Goal: Check status: Check status

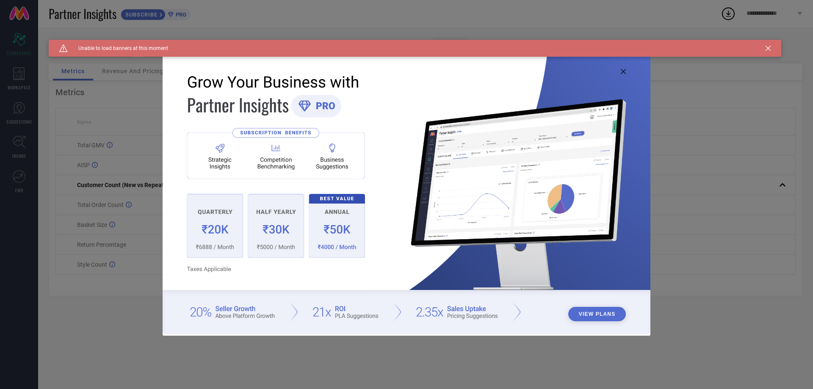
click at [622, 72] on icon at bounding box center [623, 71] width 5 height 5
type input "All"
click at [624, 72] on icon at bounding box center [623, 71] width 5 height 5
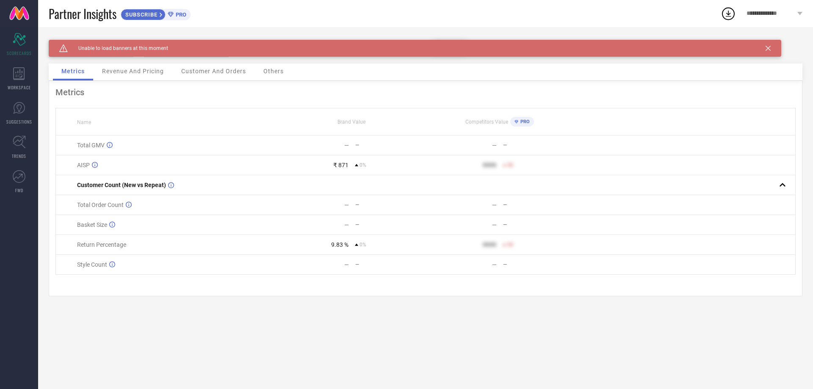
click at [769, 49] on icon at bounding box center [768, 48] width 5 height 5
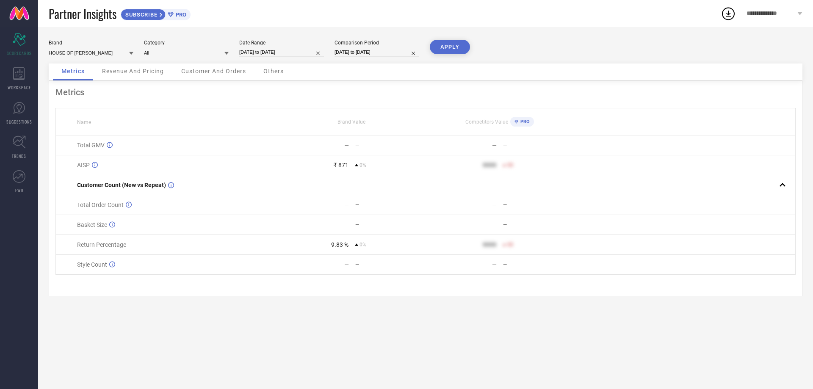
click at [258, 51] on input "[DATE] to [DATE]" at bounding box center [281, 52] width 85 height 9
select select "8"
select select "2025"
select select "9"
select select "2025"
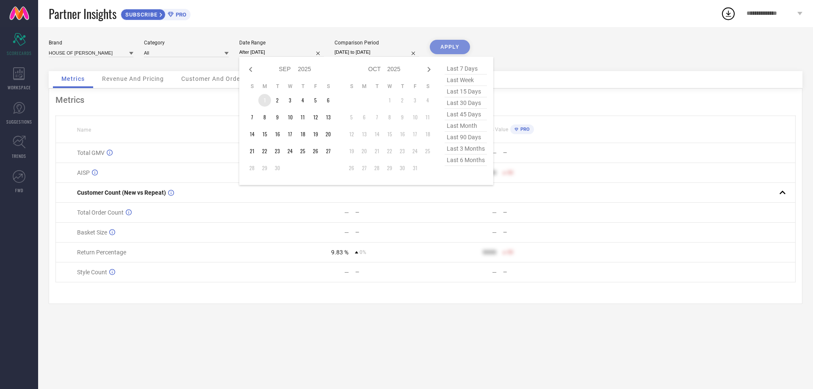
click at [262, 100] on td "1" at bounding box center [264, 100] width 13 height 13
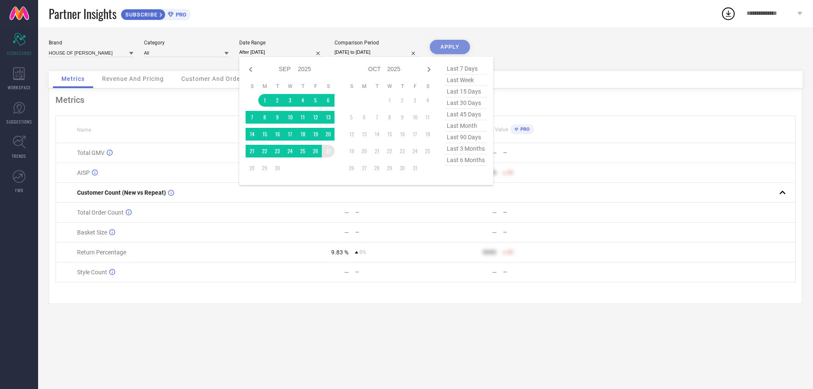
type input "01-09-2025 to 27-09-2025"
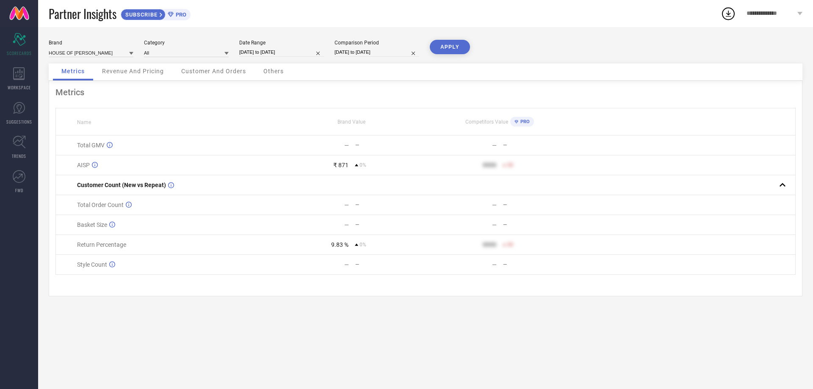
click at [354, 51] on input "[DATE] to [DATE]" at bounding box center [377, 52] width 85 height 9
select select "8"
select select "2025"
select select "9"
select select "2025"
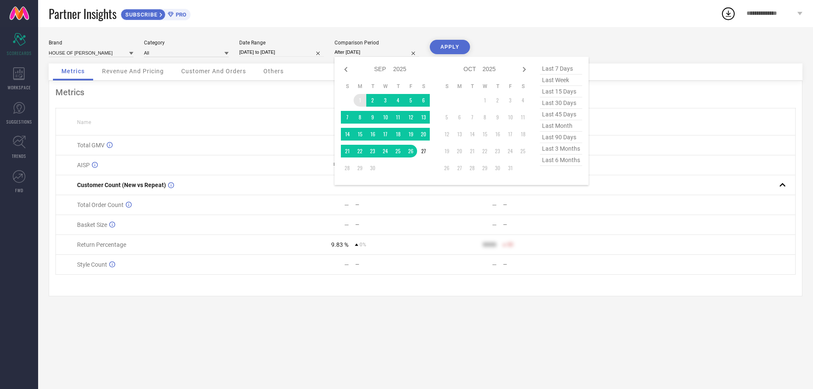
click at [361, 96] on td "1" at bounding box center [360, 100] width 13 height 13
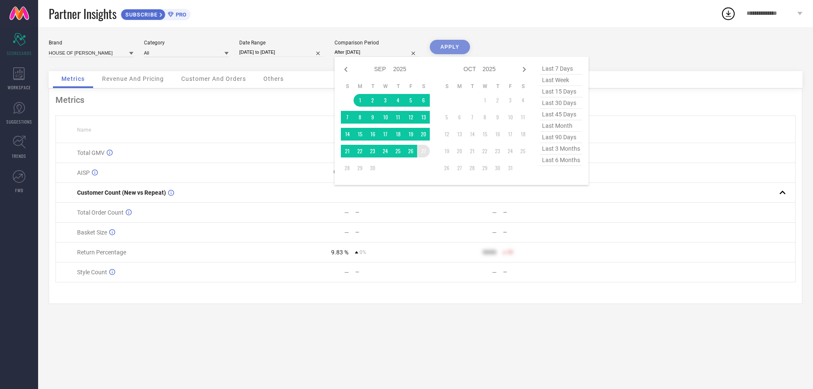
type input "01-09-2025 to 27-09-2025"
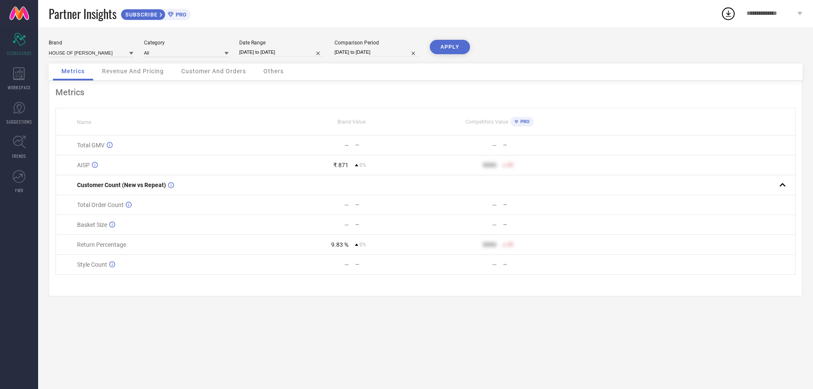
click at [450, 46] on button "APPLY" at bounding box center [450, 47] width 40 height 14
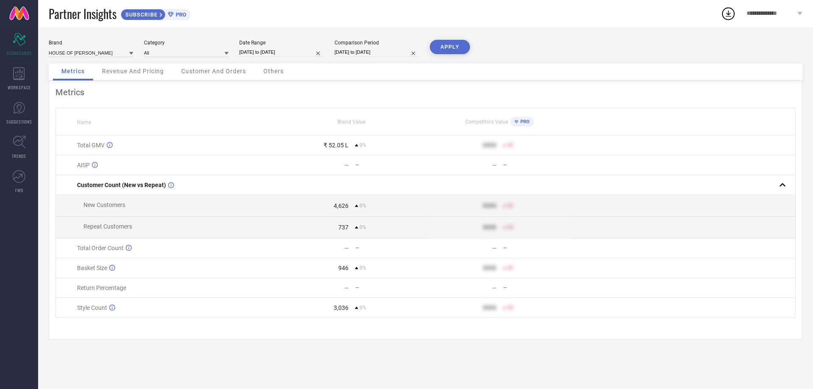
click at [285, 52] on input "01-09-2025 to 27-09-2025" at bounding box center [281, 52] width 85 height 9
select select "8"
select select "2025"
select select "9"
select select "2025"
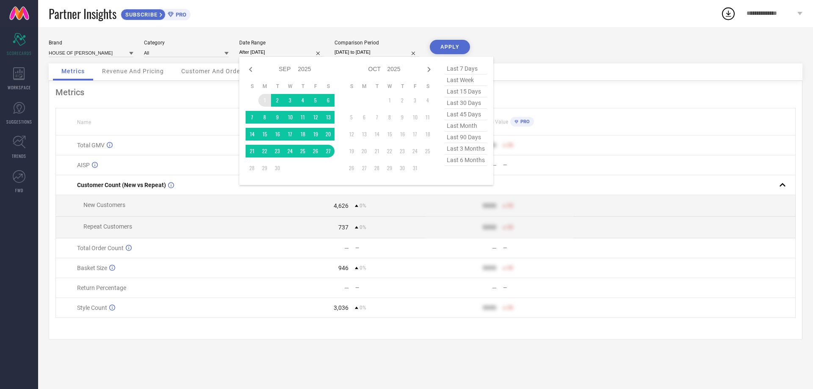
click at [265, 99] on td "1" at bounding box center [264, 100] width 13 height 13
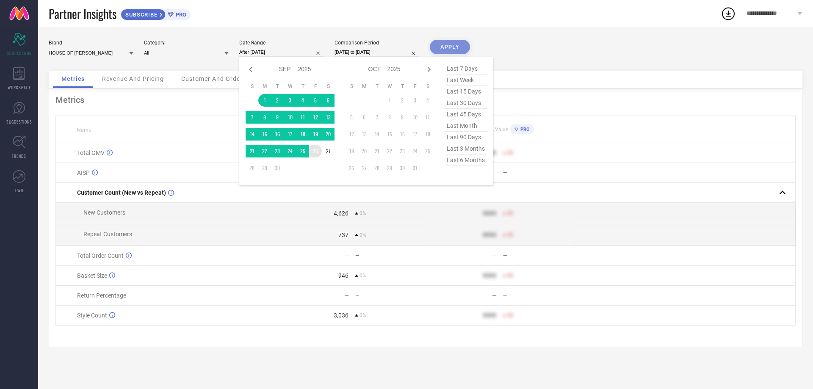
type input "[DATE] to [DATE]"
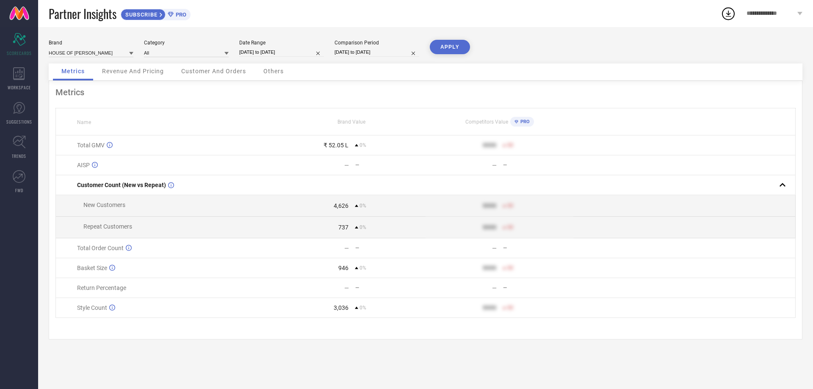
click at [351, 53] on input "01-09-2025 to 27-09-2025" at bounding box center [377, 52] width 85 height 9
select select "8"
select select "2025"
select select "9"
select select "2025"
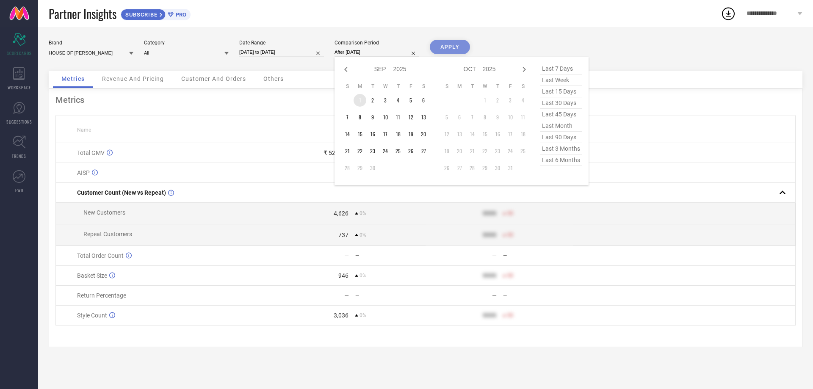
click at [358, 99] on td "1" at bounding box center [360, 100] width 13 height 13
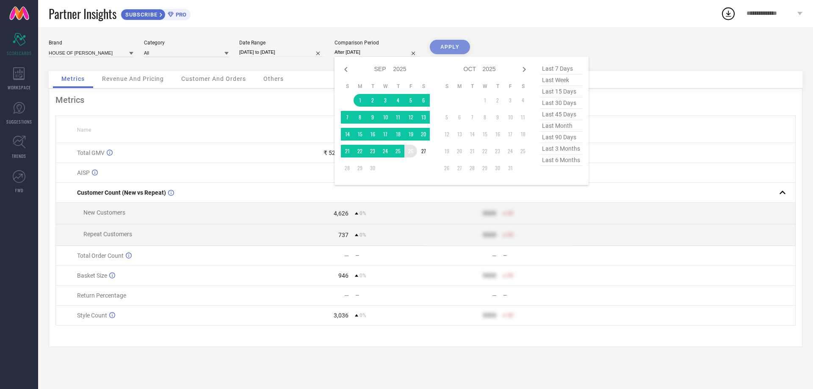
type input "[DATE] to [DATE]"
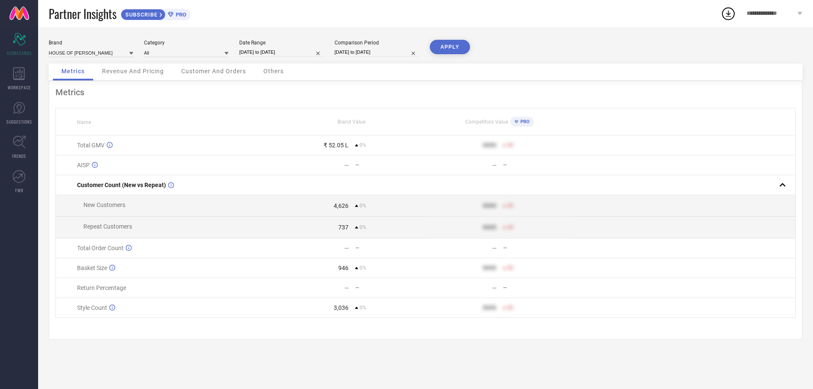
click at [442, 44] on button "APPLY" at bounding box center [450, 47] width 40 height 14
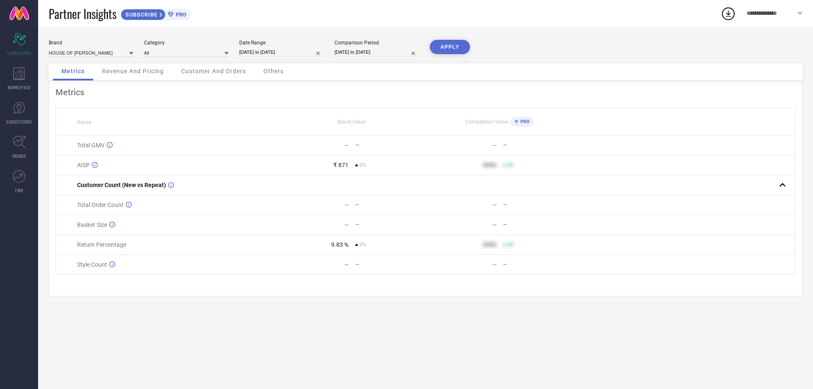
click at [447, 48] on button "APPLY" at bounding box center [450, 47] width 40 height 14
select select "8"
select select "2025"
select select "9"
select select "2025"
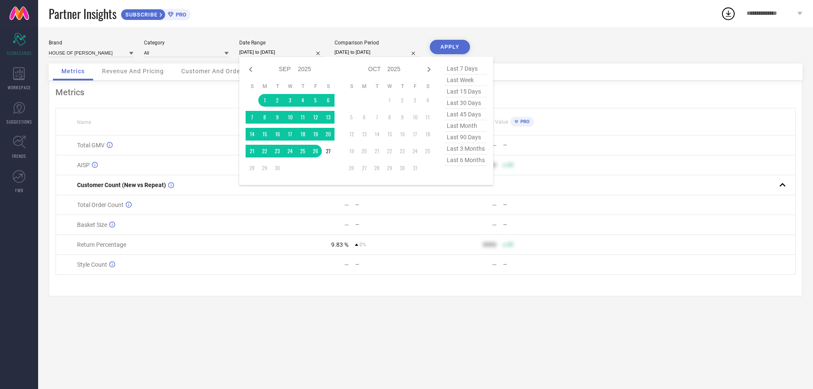
click at [275, 53] on input "[DATE] to [DATE]" at bounding box center [281, 52] width 85 height 9
click at [264, 97] on td "1" at bounding box center [264, 100] width 13 height 13
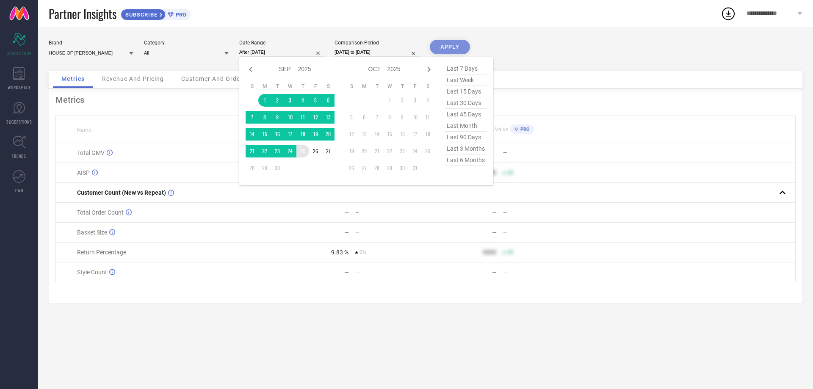
type input "01-09-2025 to 25-09-2025"
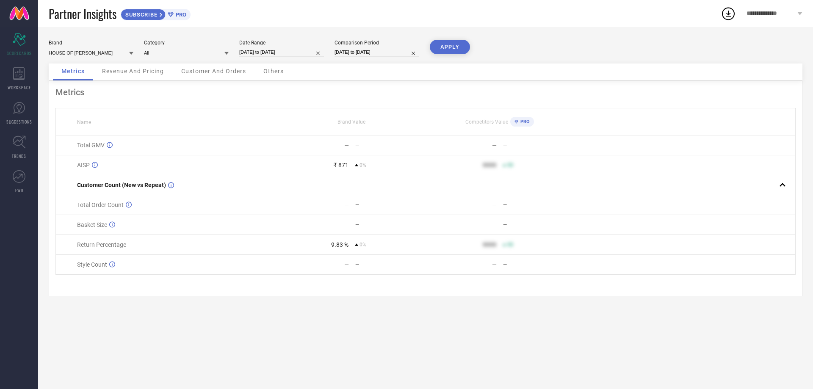
click at [351, 50] on input "[DATE] to [DATE]" at bounding box center [377, 52] width 85 height 9
select select "8"
select select "2025"
select select "9"
select select "2025"
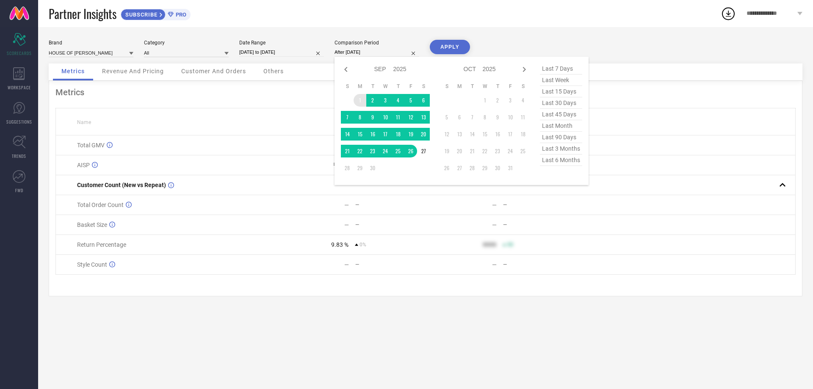
click at [362, 96] on td "1" at bounding box center [360, 100] width 13 height 13
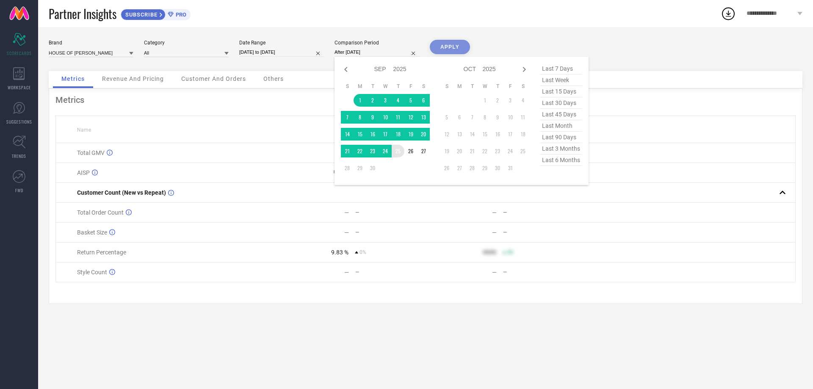
type input "01-09-2025 to 25-09-2025"
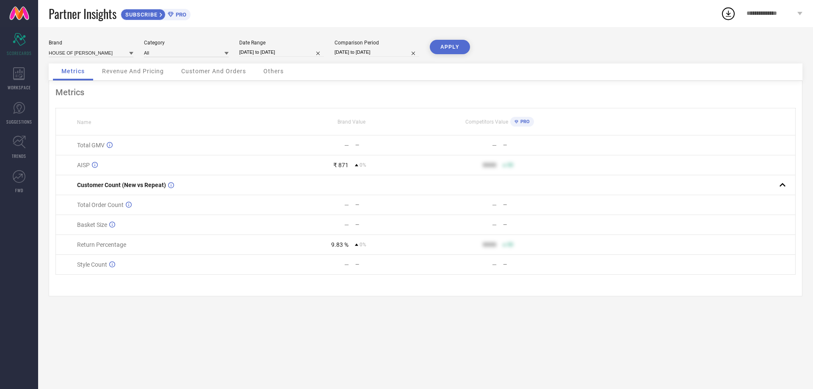
click at [441, 50] on button "APPLY" at bounding box center [450, 47] width 40 height 14
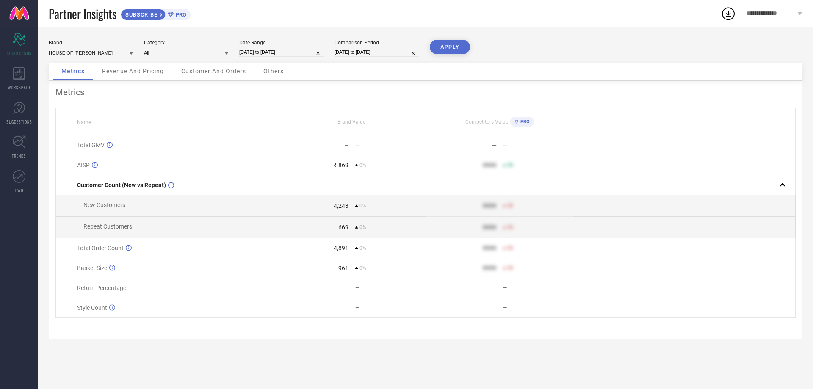
click at [269, 51] on input "01-09-2025 to 25-09-2025" at bounding box center [281, 52] width 85 height 9
select select "8"
select select "2025"
select select "9"
select select "2025"
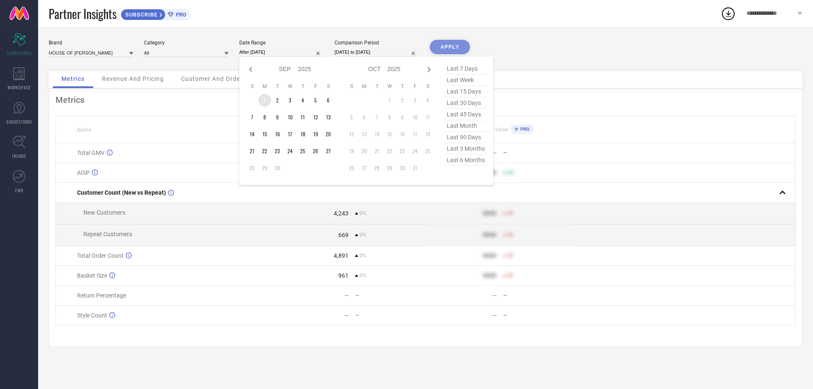
click at [265, 101] on td "1" at bounding box center [264, 100] width 13 height 13
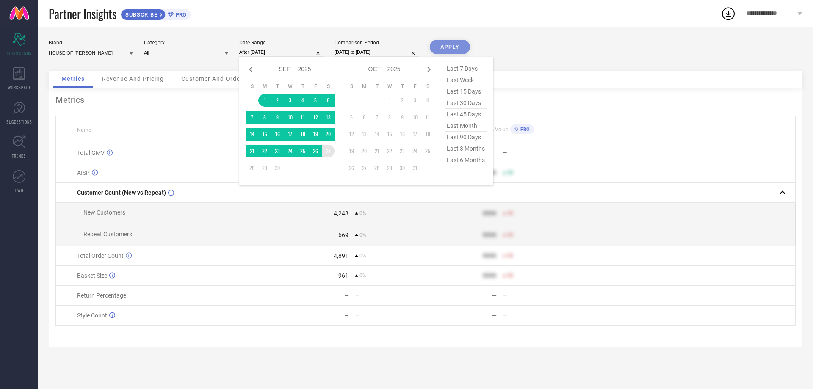
type input "01-09-2025 to 27-09-2025"
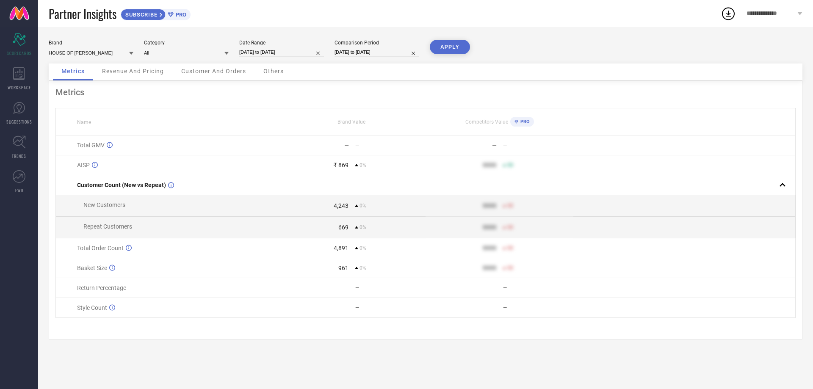
select select "8"
select select "2025"
select select "9"
select select "2025"
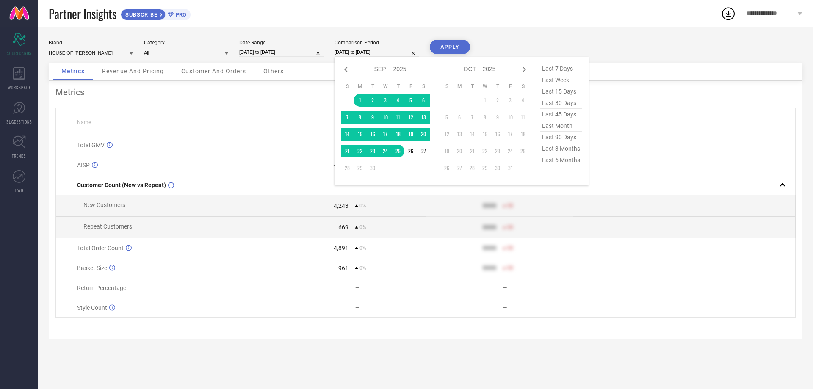
click at [351, 56] on input "01-09-2025 to 25-09-2025" at bounding box center [377, 52] width 85 height 9
click at [358, 92] on table "S M T W T F S 1 2 3 4 5 6 7 8 9 10 11 12 13 14 15 16 17 18 19 20 21 22 23 24 25…" at bounding box center [385, 129] width 89 height 100
click at [361, 97] on td "1" at bounding box center [360, 100] width 13 height 13
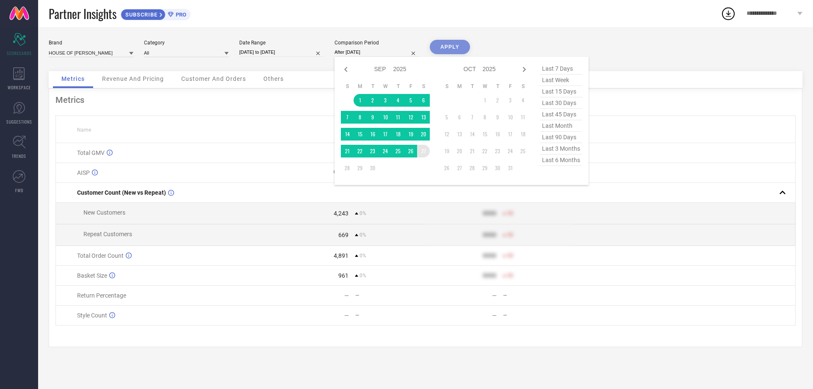
type input "01-09-2025 to 27-09-2025"
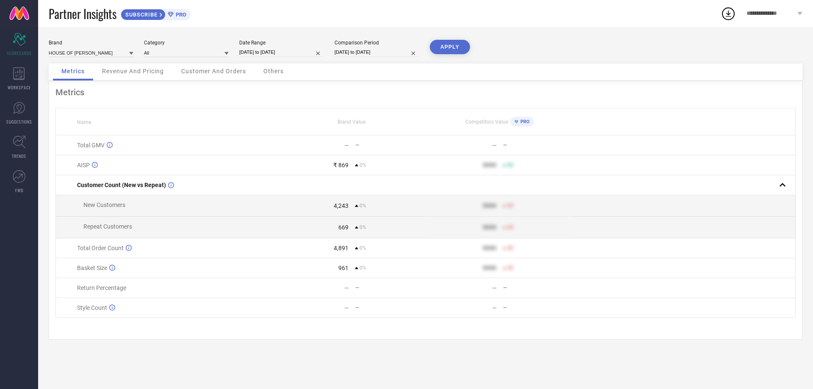
click at [444, 46] on button "APPLY" at bounding box center [450, 47] width 40 height 14
select select "8"
select select "2025"
select select "9"
select select "2025"
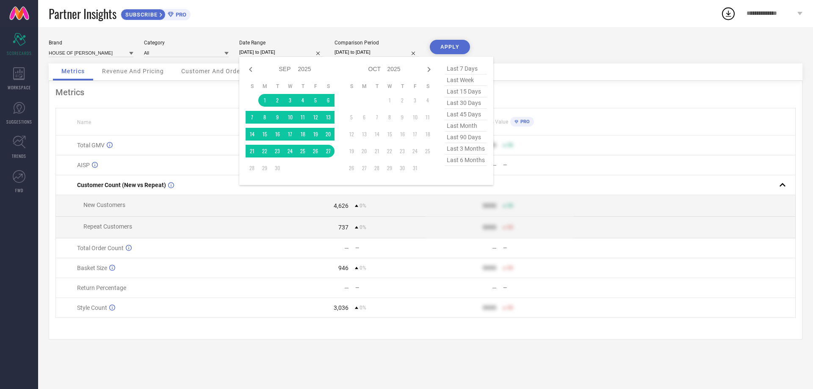
click at [279, 53] on input "01-09-2025 to 27-09-2025" at bounding box center [281, 52] width 85 height 9
click at [266, 99] on td "1" at bounding box center [264, 100] width 13 height 13
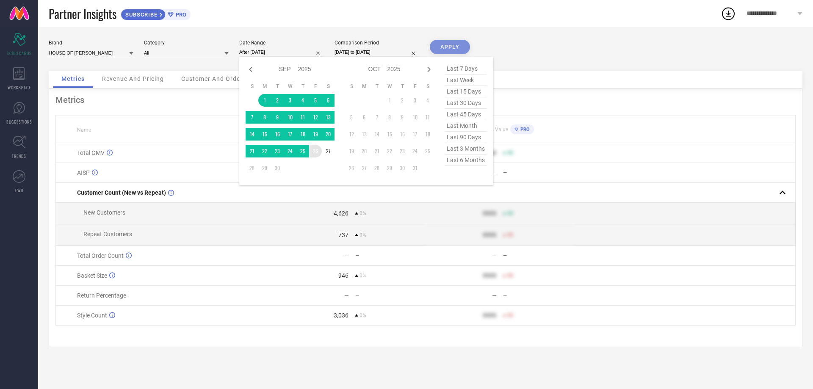
type input "[DATE] to [DATE]"
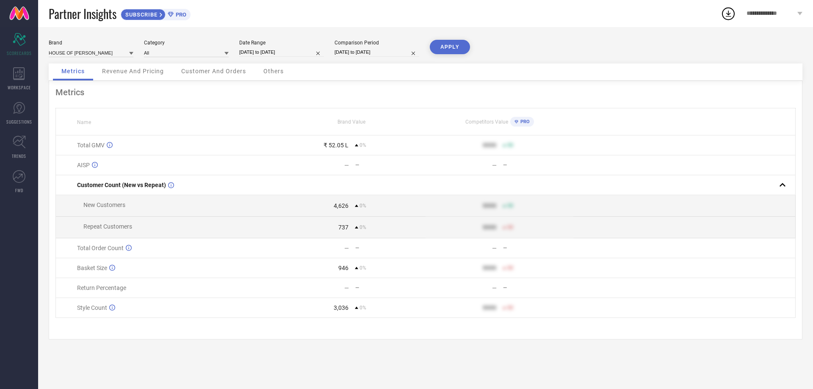
select select "8"
select select "2025"
select select "9"
select select "2025"
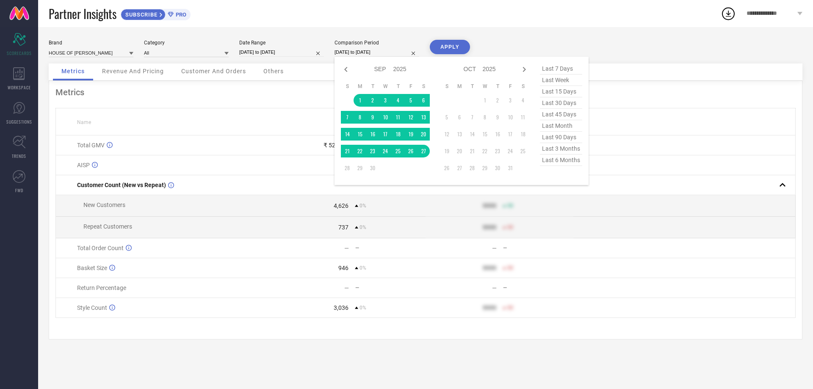
click at [358, 56] on input "01-09-2025 to 27-09-2025" at bounding box center [377, 52] width 85 height 9
click at [357, 100] on td "1" at bounding box center [360, 100] width 13 height 13
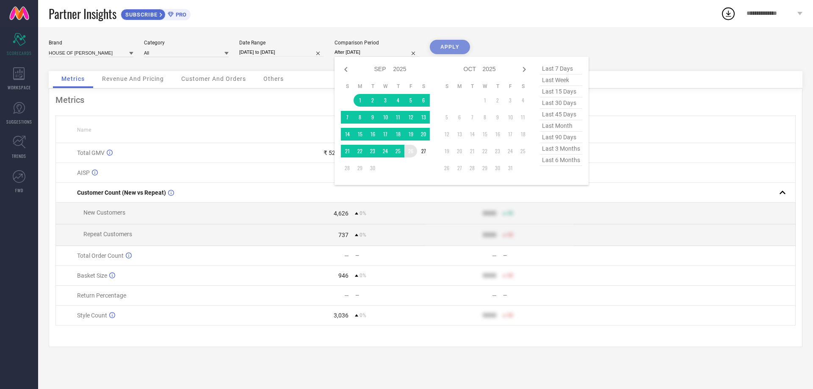
type input "[DATE] to [DATE]"
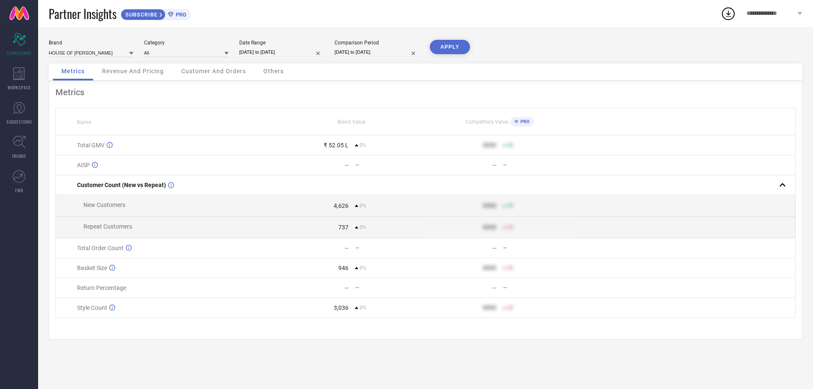
click at [446, 48] on button "APPLY" at bounding box center [450, 47] width 40 height 14
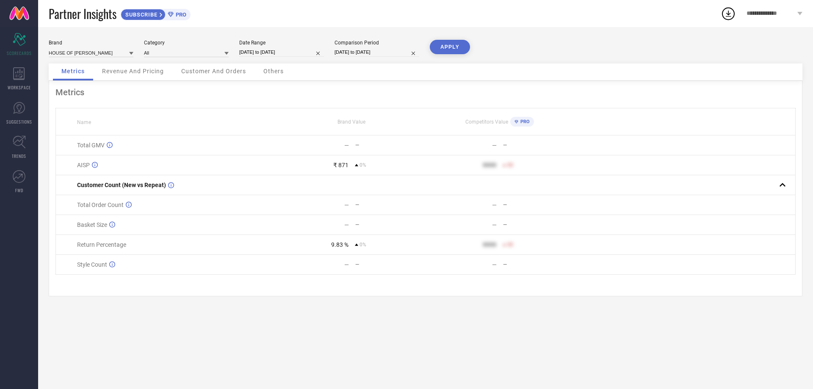
click at [345, 150] on td "— —" at bounding box center [352, 146] width 148 height 20
select select "8"
select select "2025"
select select "9"
select select "2025"
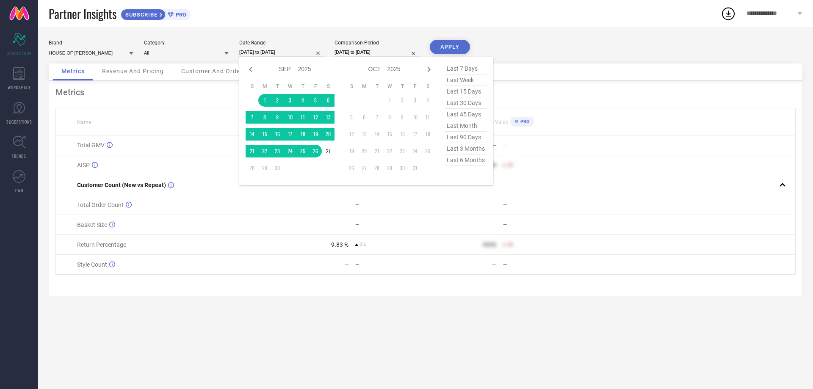
click at [268, 52] on input "[DATE] to [DATE]" at bounding box center [281, 52] width 85 height 9
click at [262, 95] on td "1" at bounding box center [264, 100] width 13 height 13
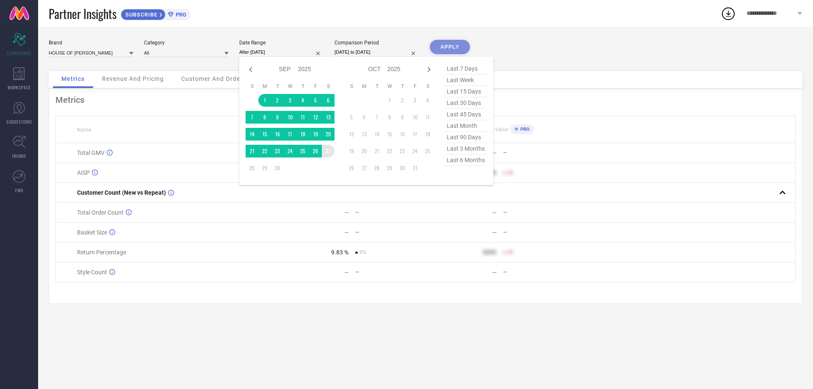
type input "01-09-2025 to 27-09-2025"
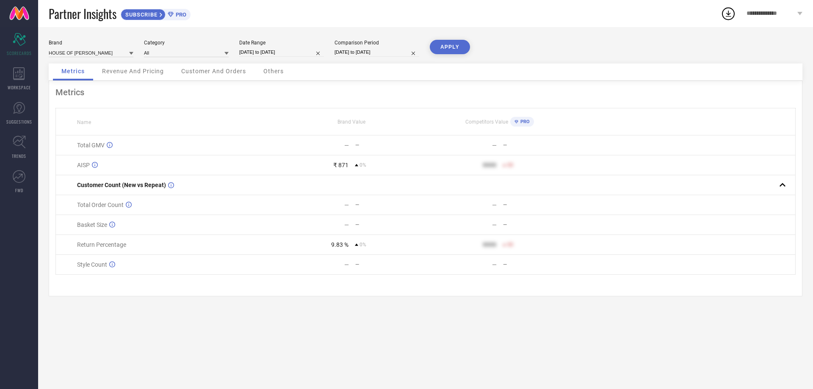
click at [350, 52] on input "[DATE] to [DATE]" at bounding box center [377, 52] width 85 height 9
select select "8"
select select "2025"
select select "9"
select select "2025"
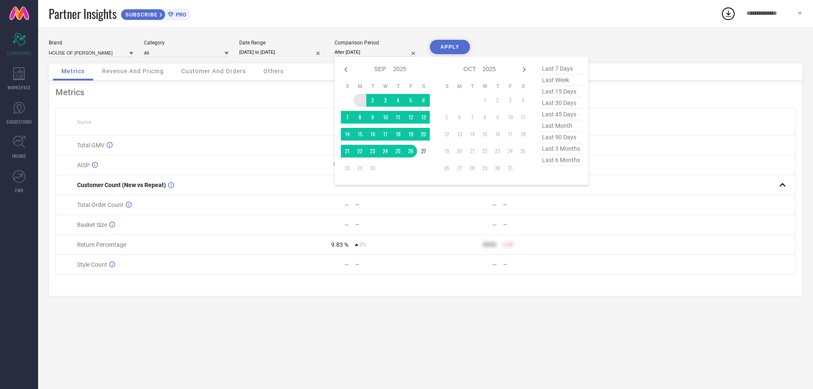
click at [355, 98] on td "1" at bounding box center [360, 100] width 13 height 13
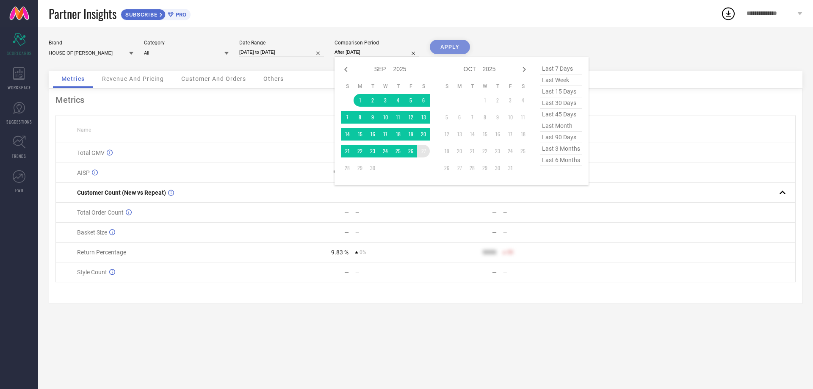
type input "01-09-2025 to 27-09-2025"
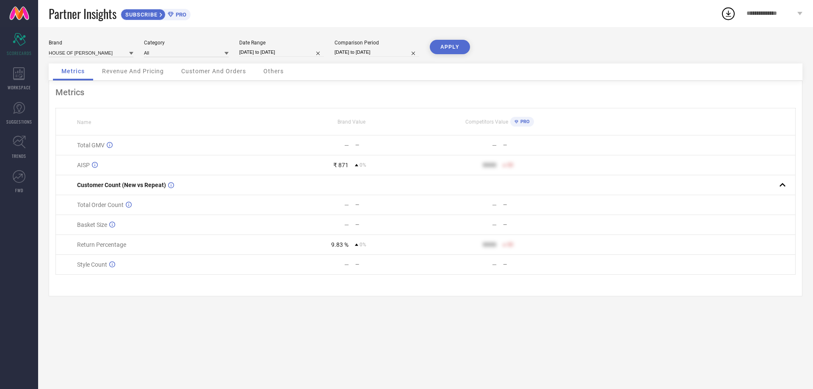
click at [449, 48] on button "APPLY" at bounding box center [450, 47] width 40 height 14
